Goal: Check status: Check status

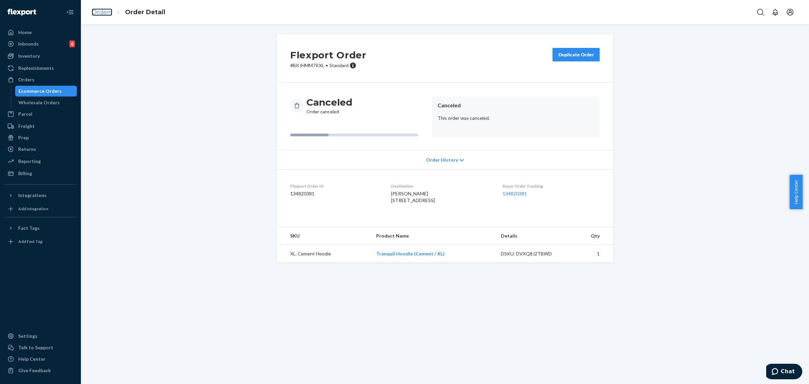
click at [100, 14] on link "Orders" at bounding box center [102, 11] width 21 height 7
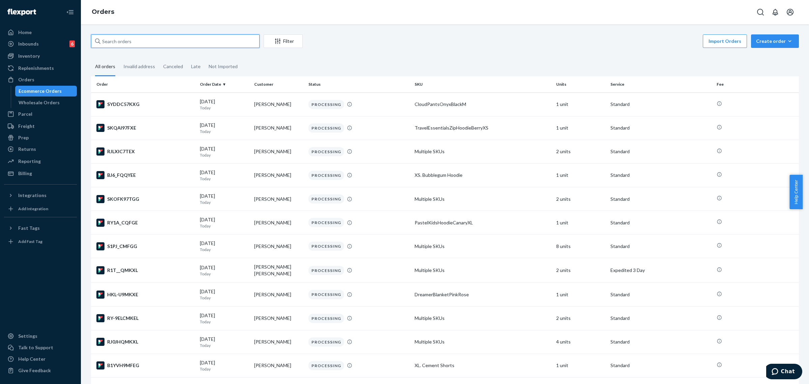
click at [213, 45] on input "text" at bounding box center [175, 40] width 169 height 13
click at [145, 45] on input "text" at bounding box center [175, 40] width 169 height 13
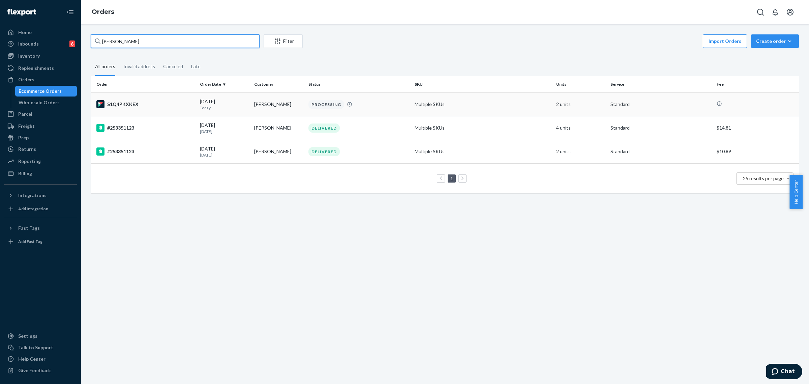
type input "samantha cittadino"
click at [163, 107] on div "S1Q4PKXKEX" at bounding box center [145, 104] width 98 height 8
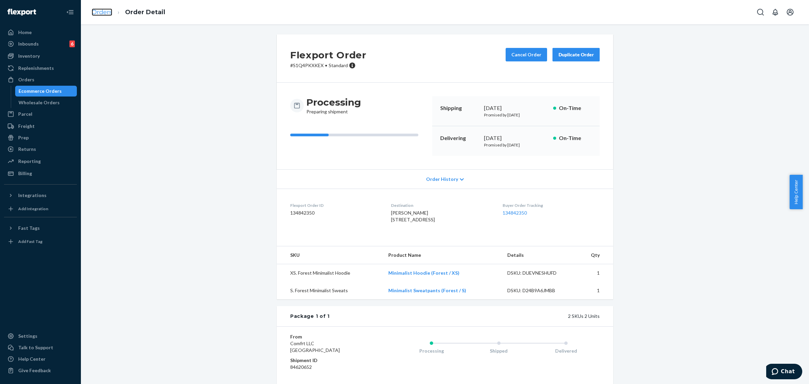
click at [103, 13] on link "Orders" at bounding box center [102, 11] width 21 height 7
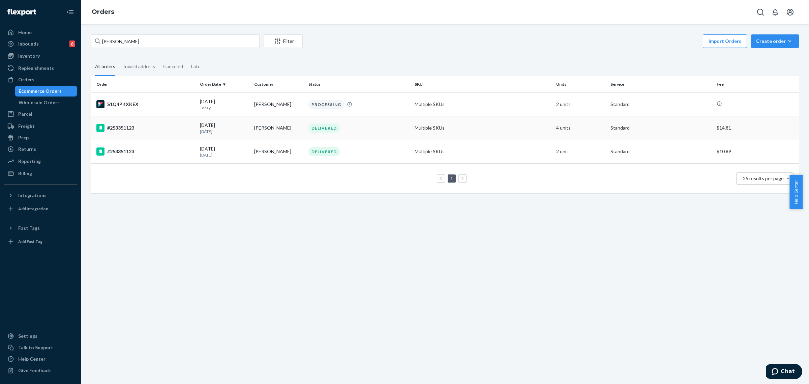
click at [152, 126] on div "#253351123" at bounding box center [145, 128] width 98 height 8
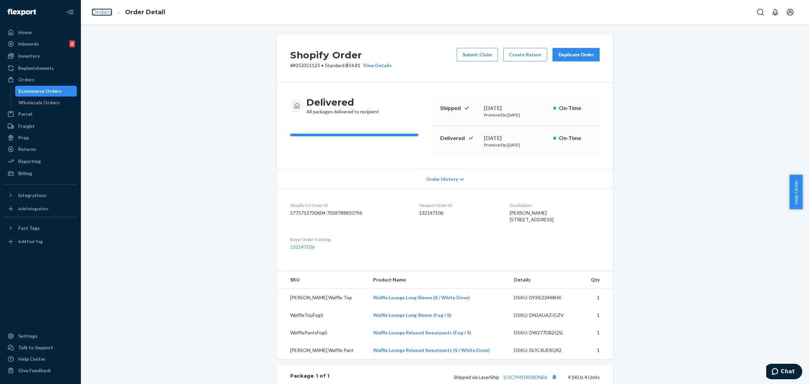
click at [105, 16] on link "Orders" at bounding box center [102, 11] width 21 height 7
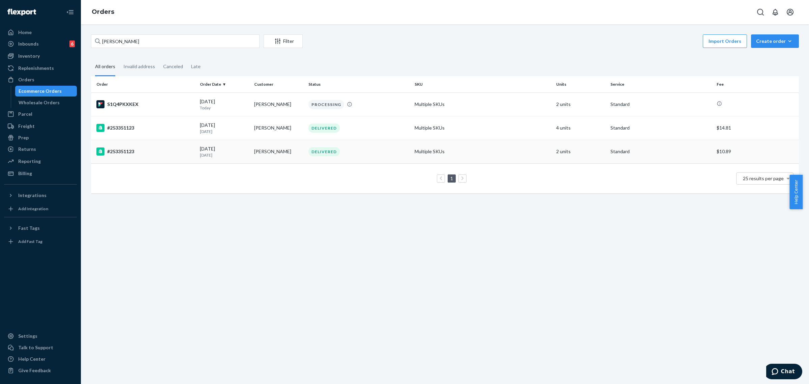
click at [152, 152] on div "#253351123" at bounding box center [145, 151] width 98 height 8
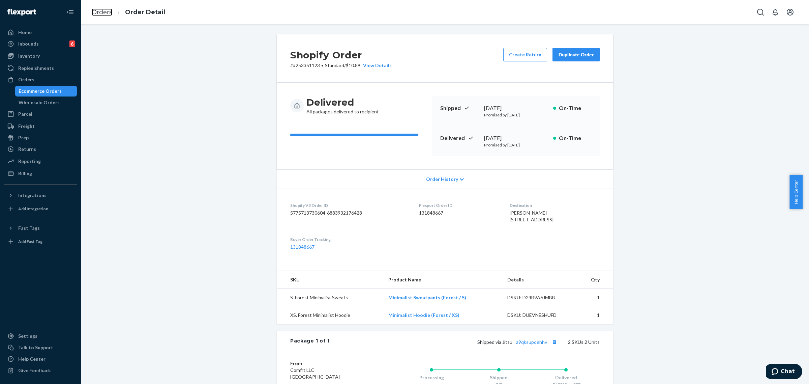
drag, startPoint x: 110, startPoint y: 12, endPoint x: 173, endPoint y: 32, distance: 66.3
click at [110, 11] on link "Orders" at bounding box center [102, 11] width 21 height 7
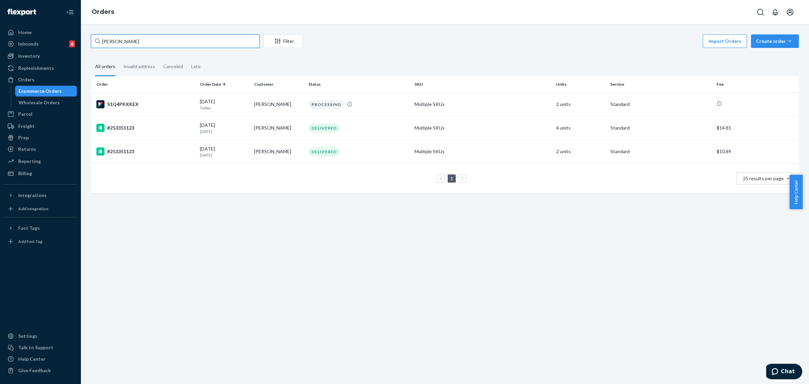
click at [209, 45] on input "samantha cittadino" at bounding box center [175, 40] width 169 height 13
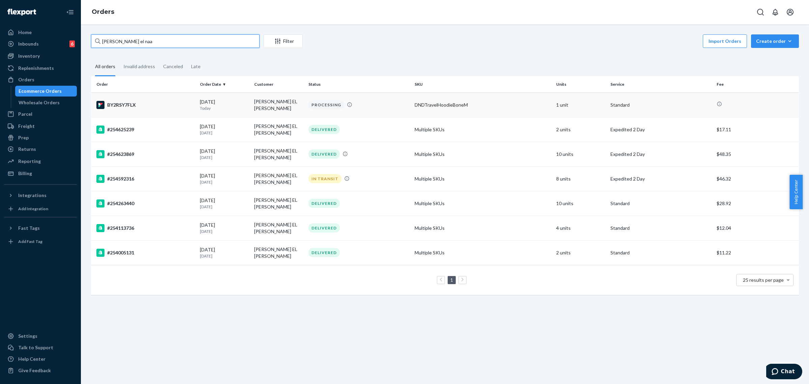
type input "mohamad el naa"
click at [162, 107] on div "BY2RSY7FLX" at bounding box center [145, 105] width 98 height 8
